Goal: Check status: Check status

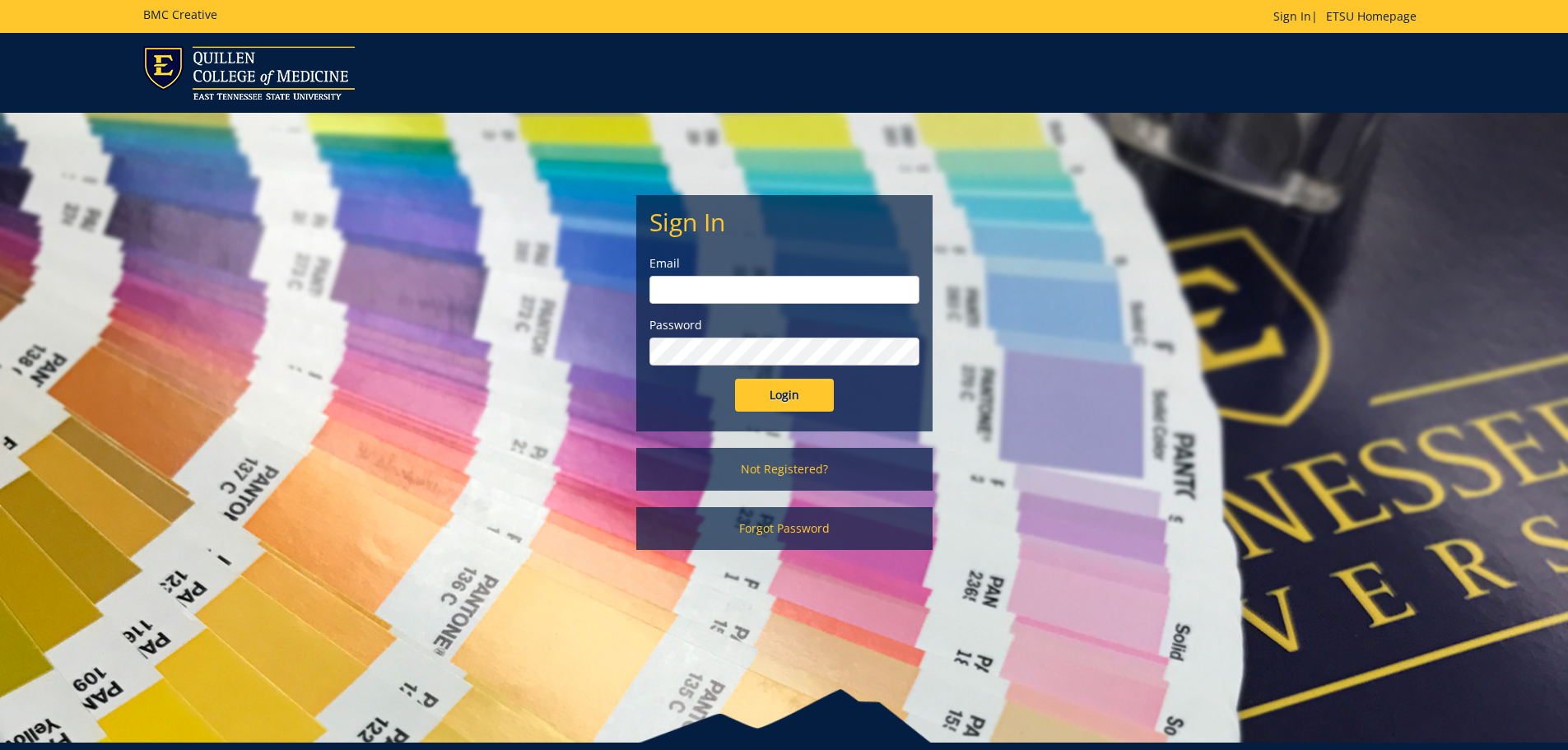
type input "[PERSON_NAME][EMAIL_ADDRESS][DOMAIN_NAME]"
click at [780, 402] on input "Login" at bounding box center [784, 395] width 98 height 33
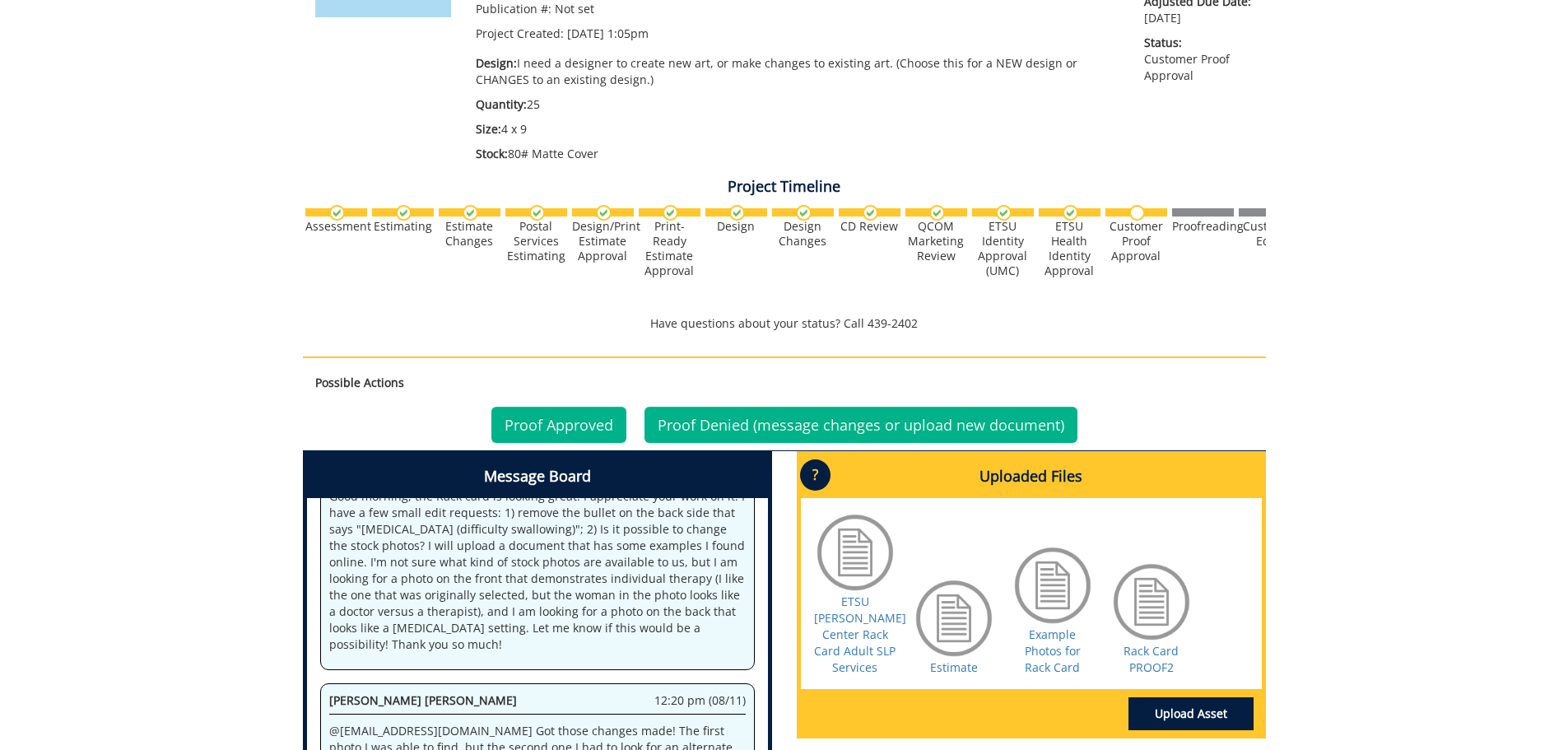
scroll to position [411, 0]
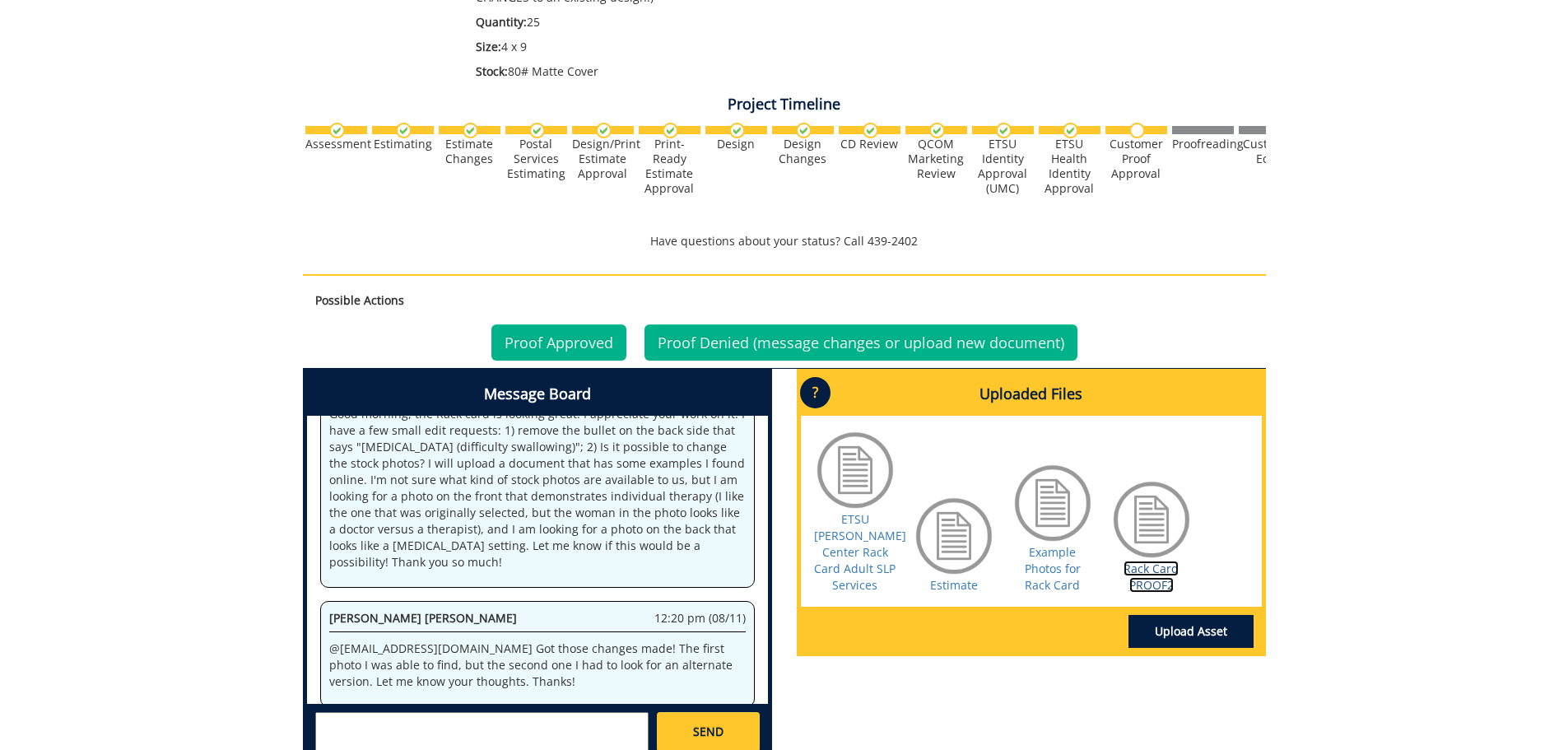
click at [1151, 561] on link "Rack Card PROOF2" at bounding box center [1151, 576] width 55 height 32
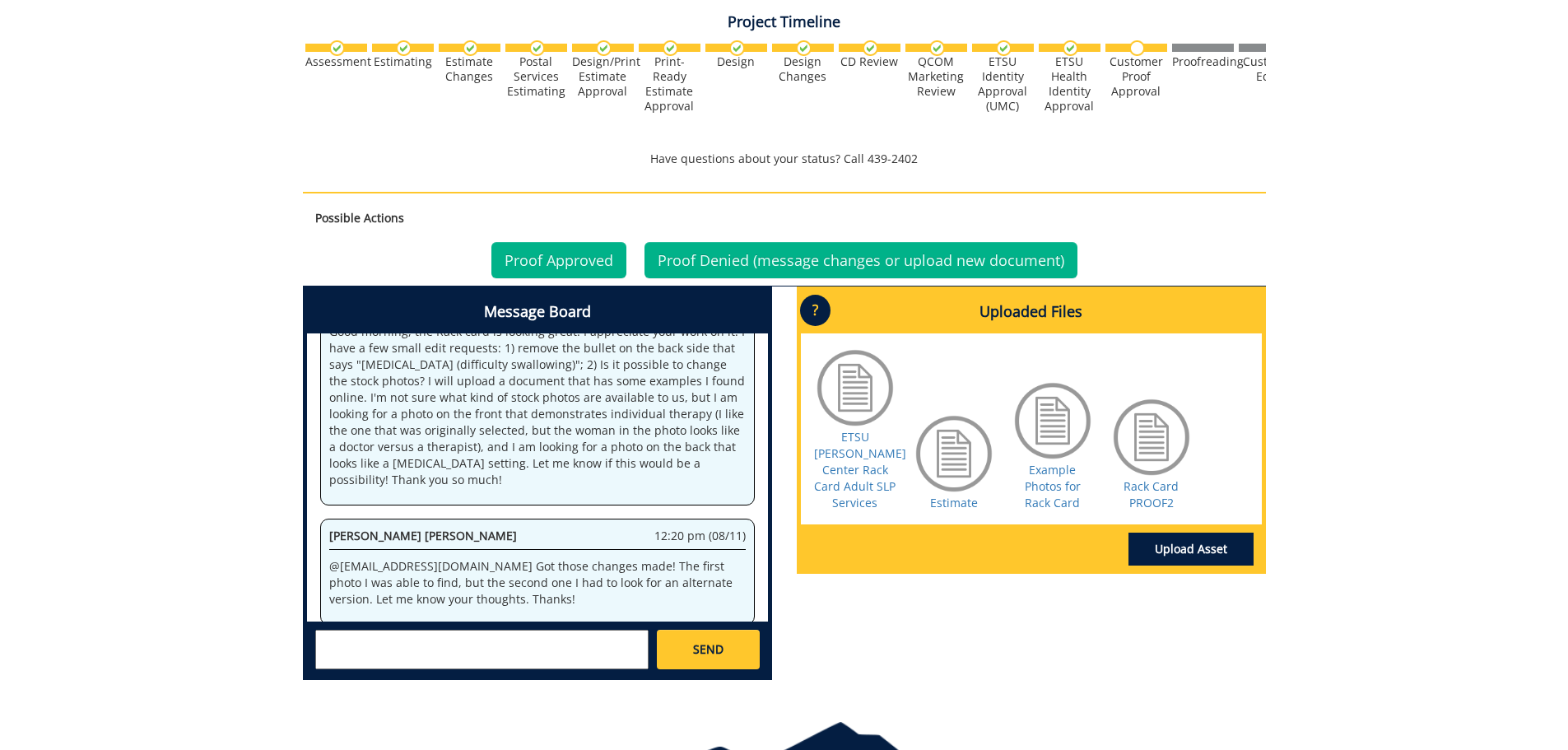
click at [666, 528] on span "12:20 pm (08/11)" at bounding box center [701, 536] width 92 height 17
